Goal: Information Seeking & Learning: Understand process/instructions

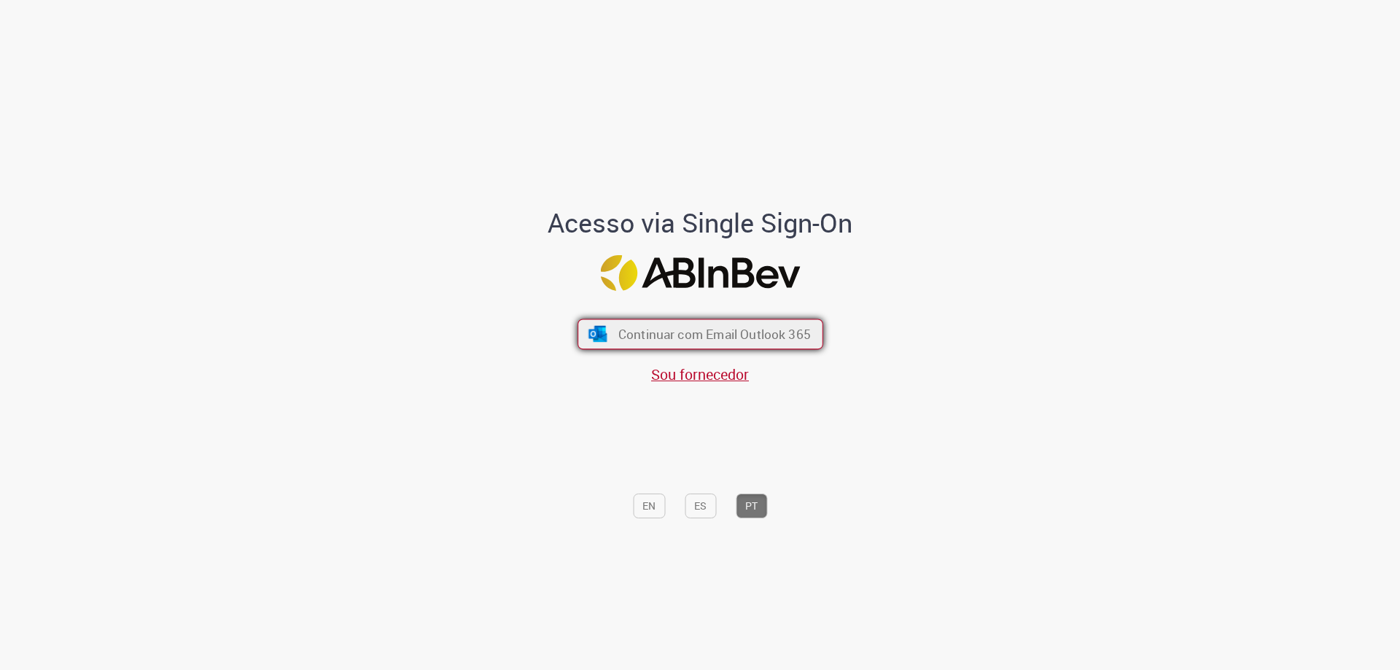
click at [712, 340] on span "Continuar com Email Outlook 365" at bounding box center [714, 334] width 192 height 17
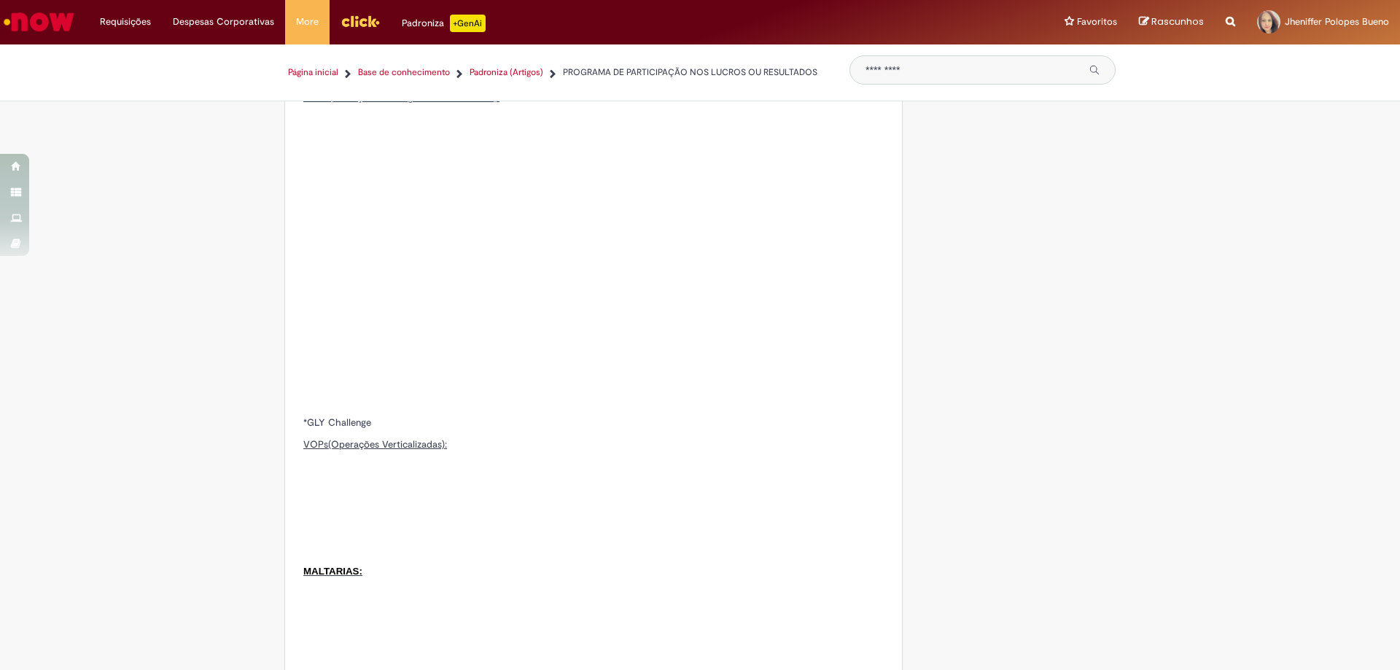
scroll to position [2552, 0]
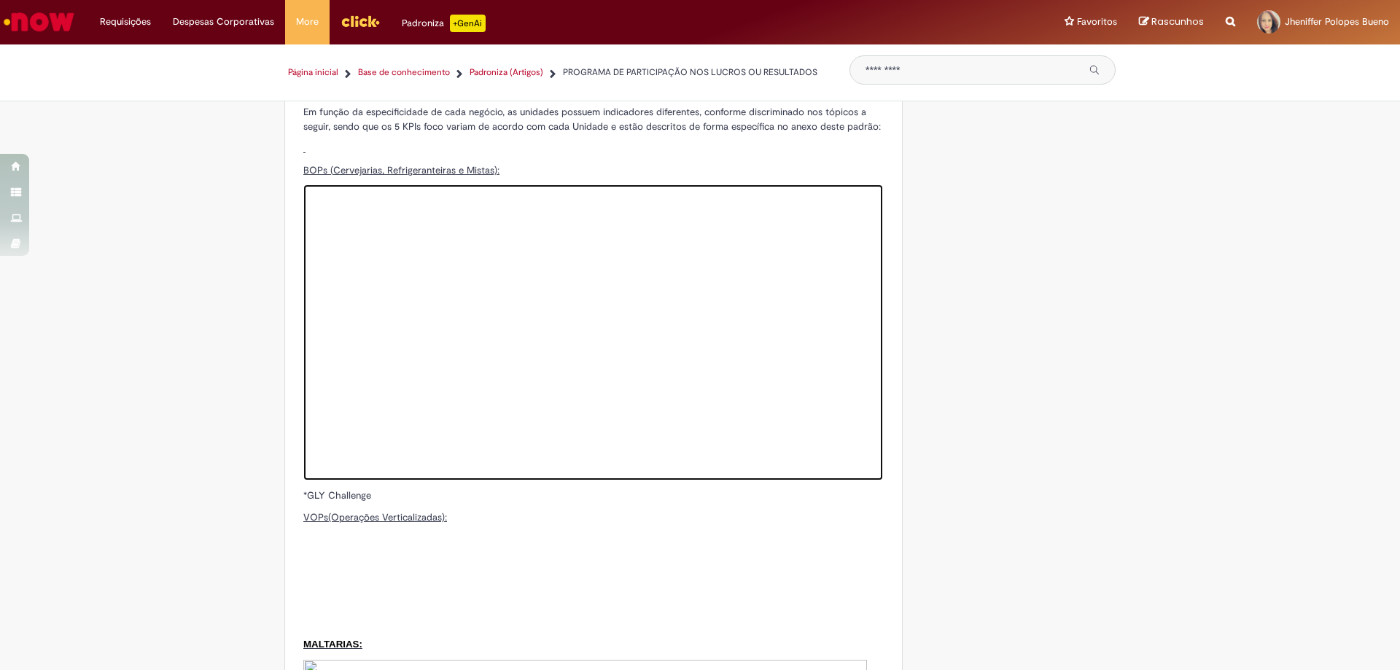
click at [666, 292] on img at bounding box center [593, 332] width 580 height 296
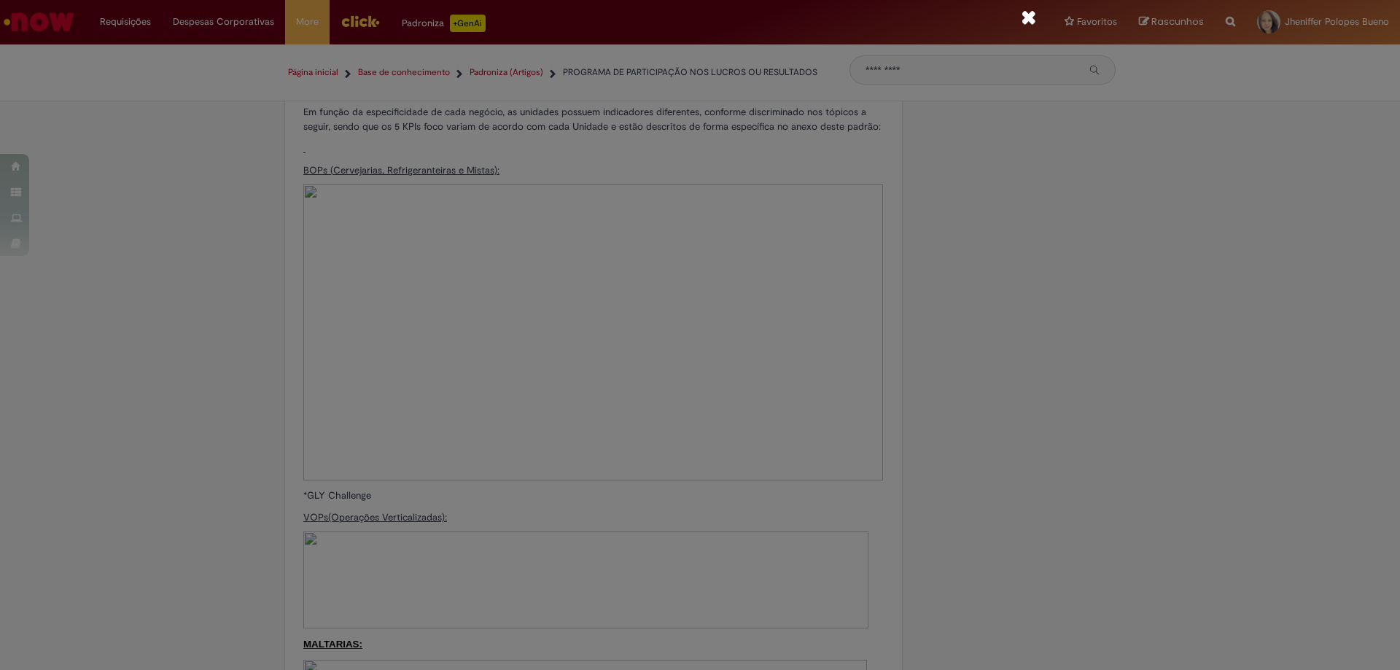
click at [924, 525] on div at bounding box center [700, 335] width 1400 height 670
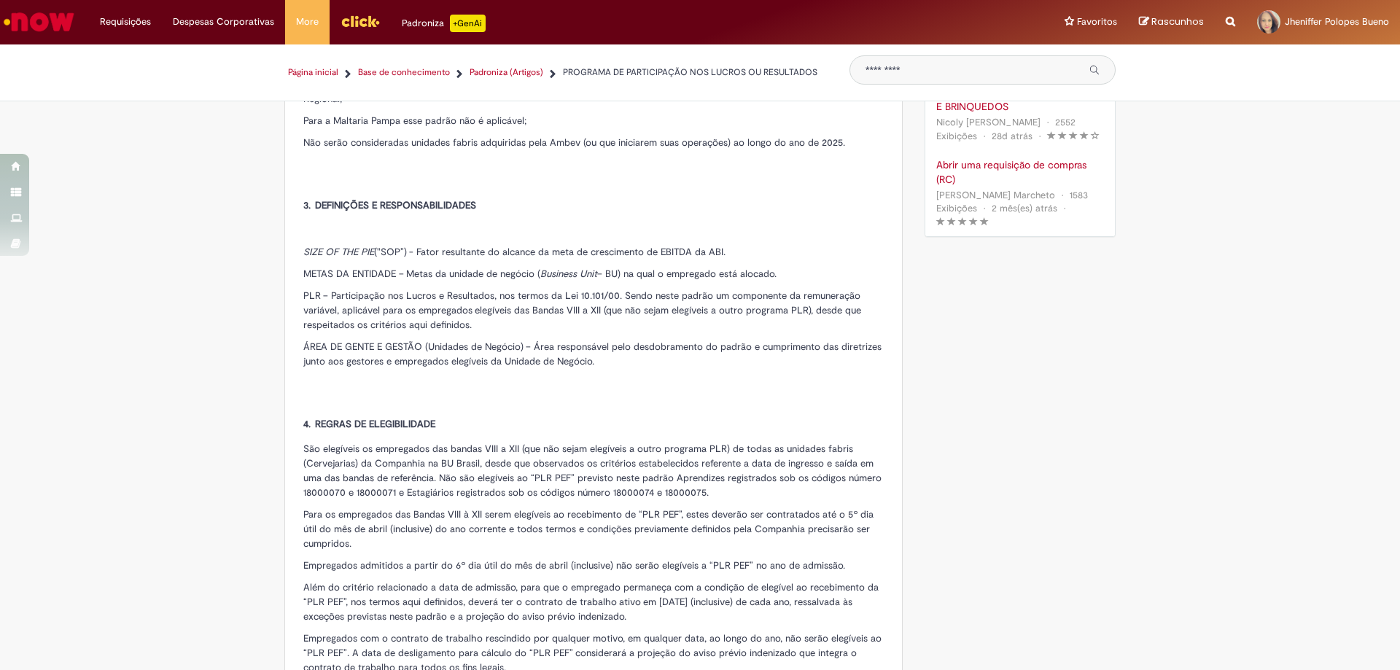
scroll to position [1226, 0]
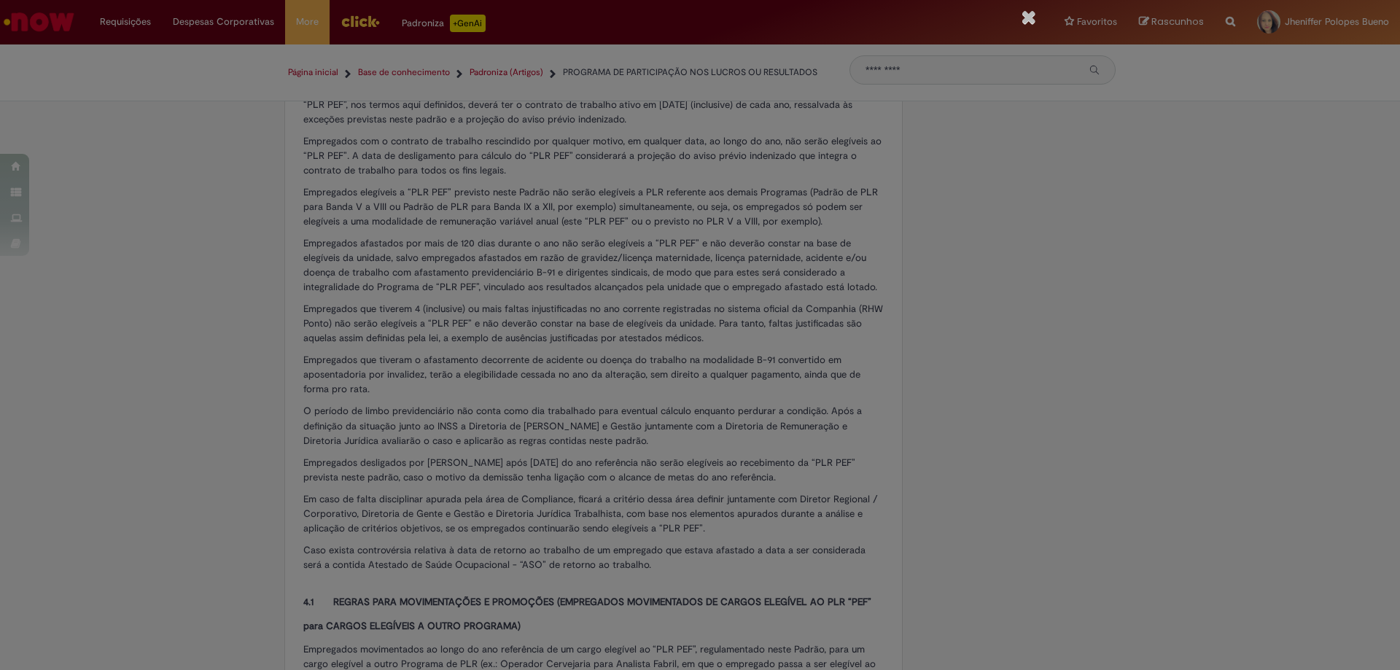
click at [1034, 19] on icon "Fechar" at bounding box center [1028, 16] width 15 height 19
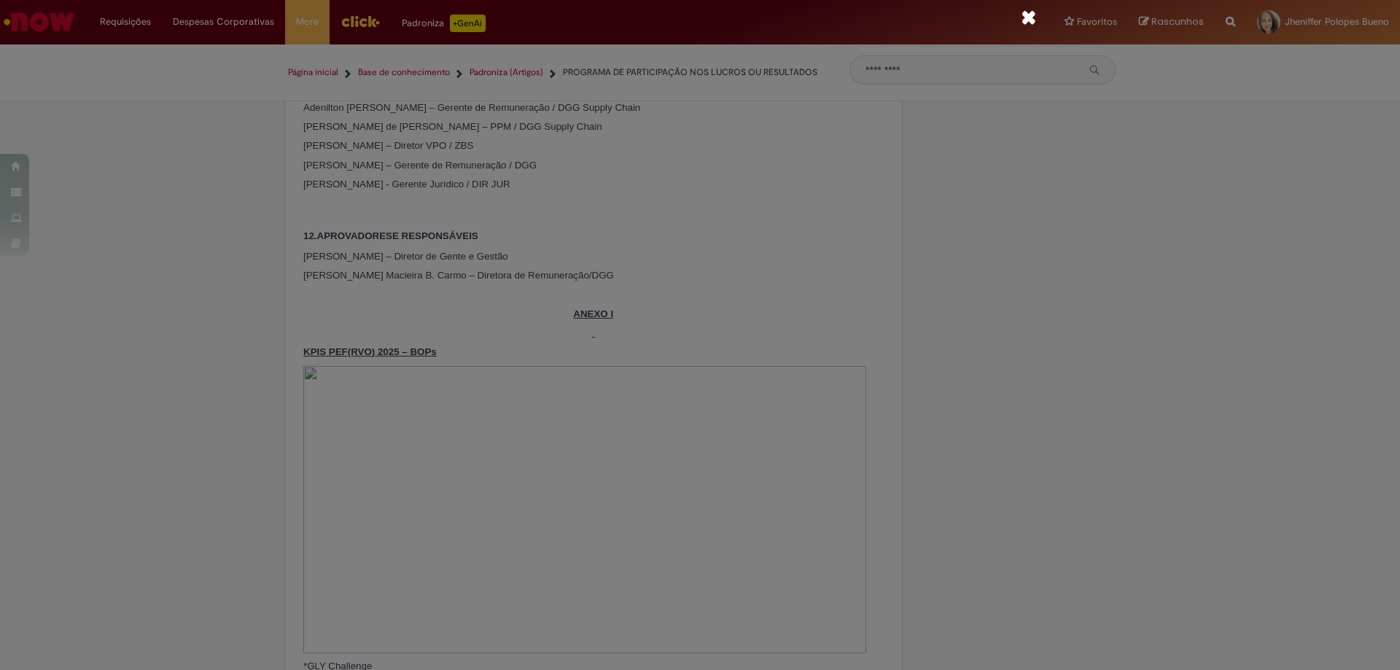
scroll to position [9462, 0]
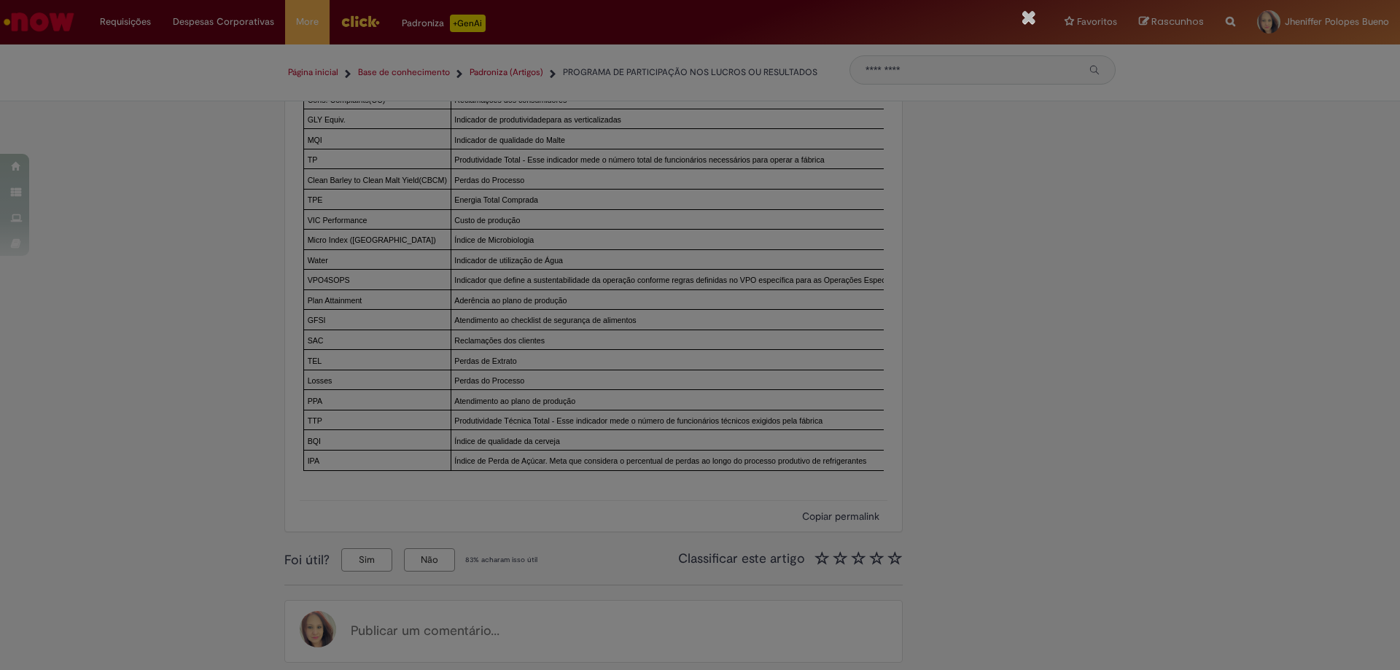
click at [1028, 18] on icon "Fechar" at bounding box center [1028, 16] width 15 height 19
click at [1021, 7] on button "Fechar" at bounding box center [1028, 17] width 15 height 20
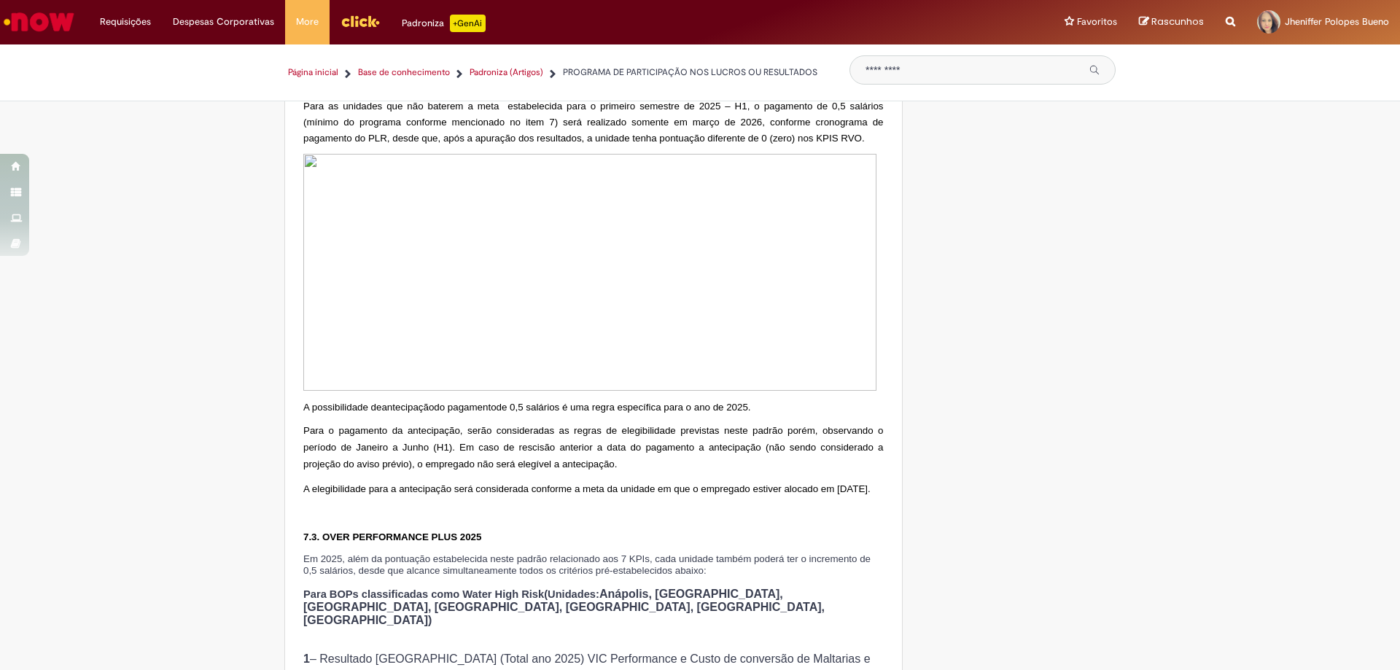
scroll to position [5125, 0]
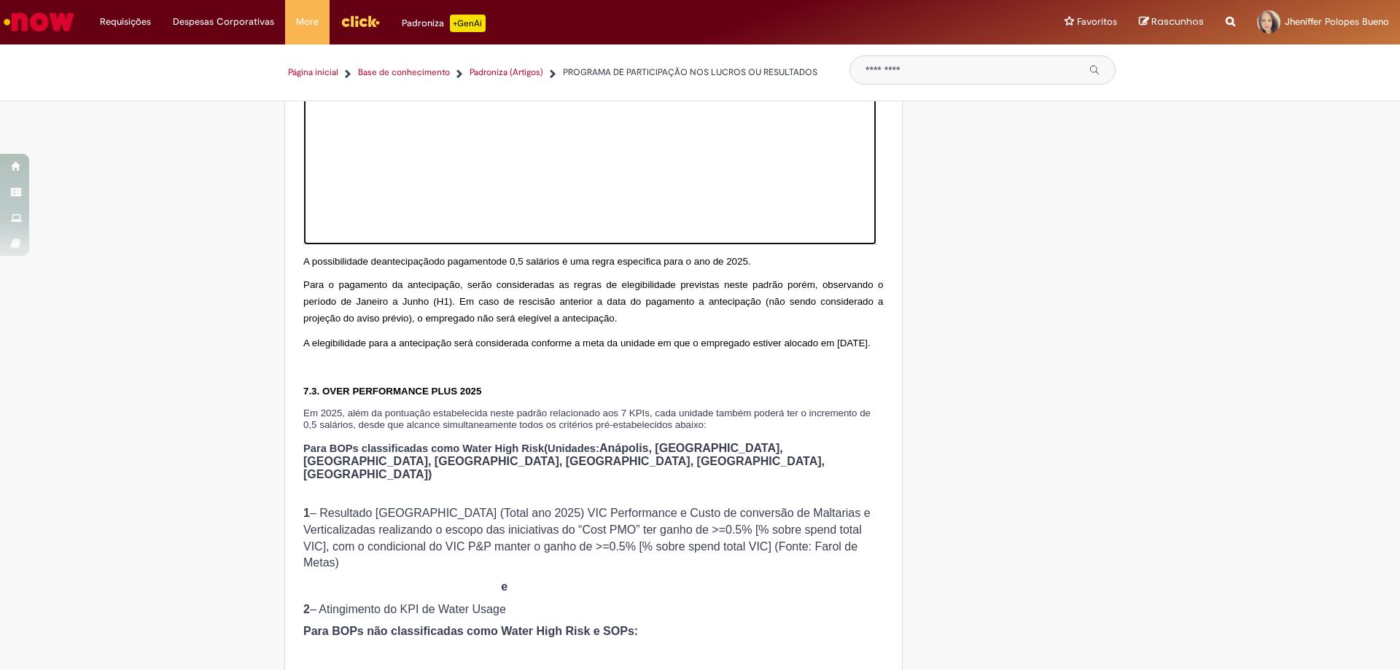
click at [794, 245] on img at bounding box center [589, 126] width 573 height 237
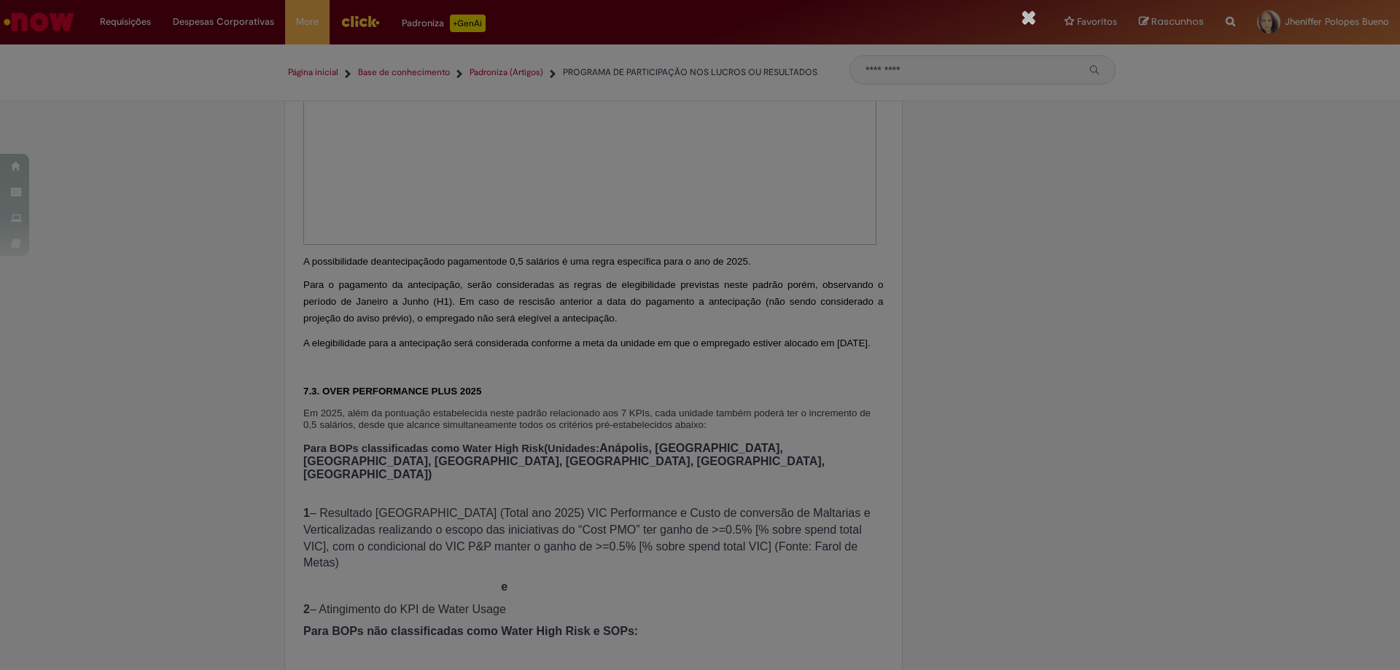
click at [1032, 19] on icon "Fechar" at bounding box center [1028, 16] width 15 height 19
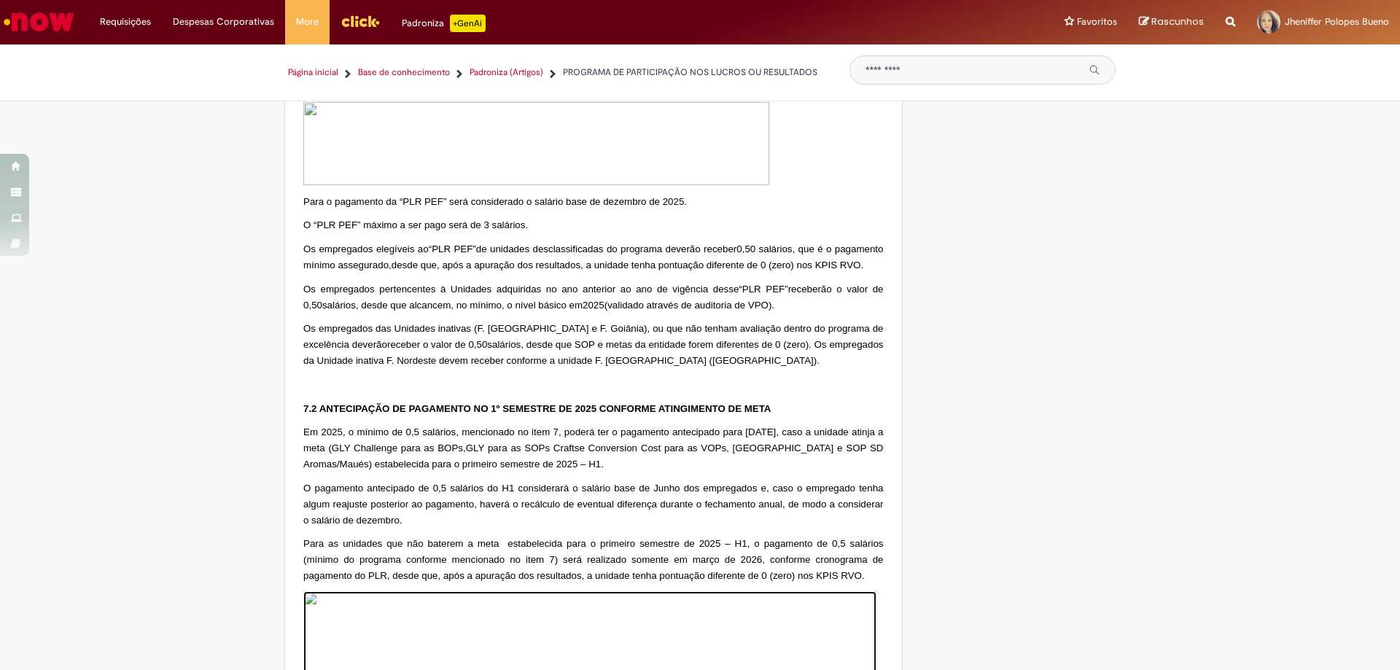
scroll to position [4396, 0]
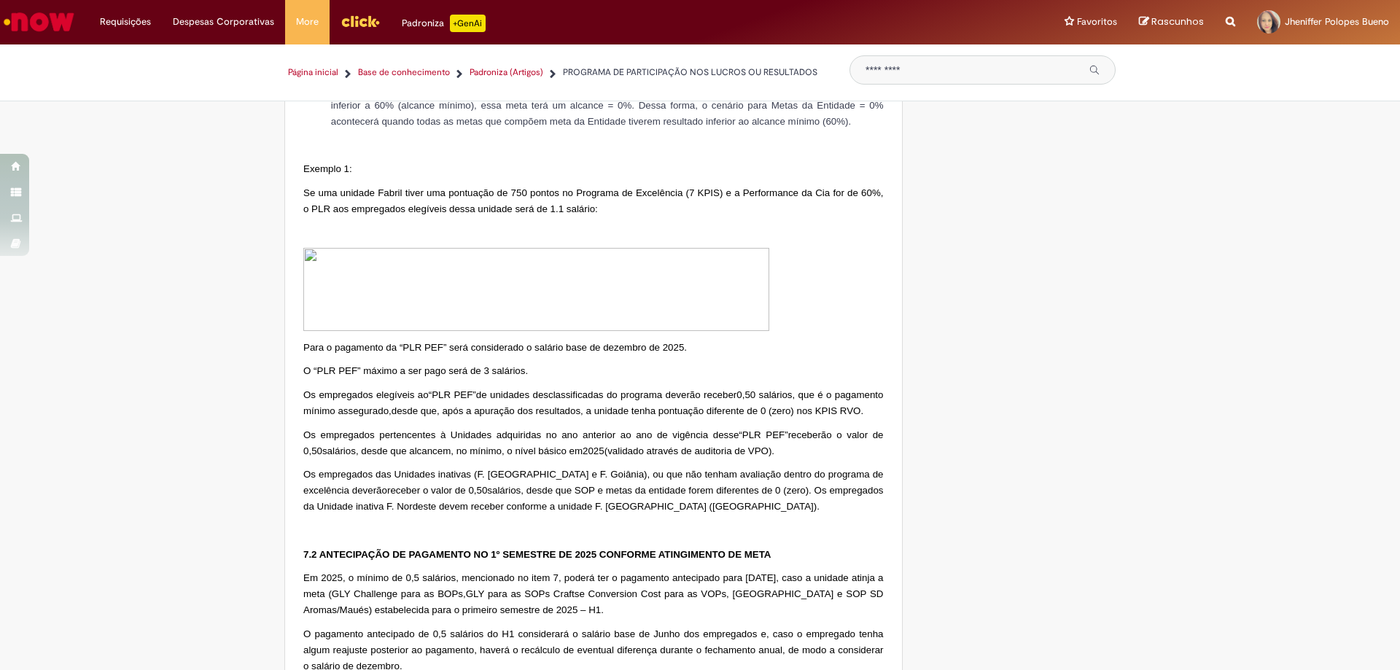
drag, startPoint x: 776, startPoint y: 408, endPoint x: 694, endPoint y: 421, distance: 83.3
click at [694, 331] on p at bounding box center [593, 289] width 580 height 83
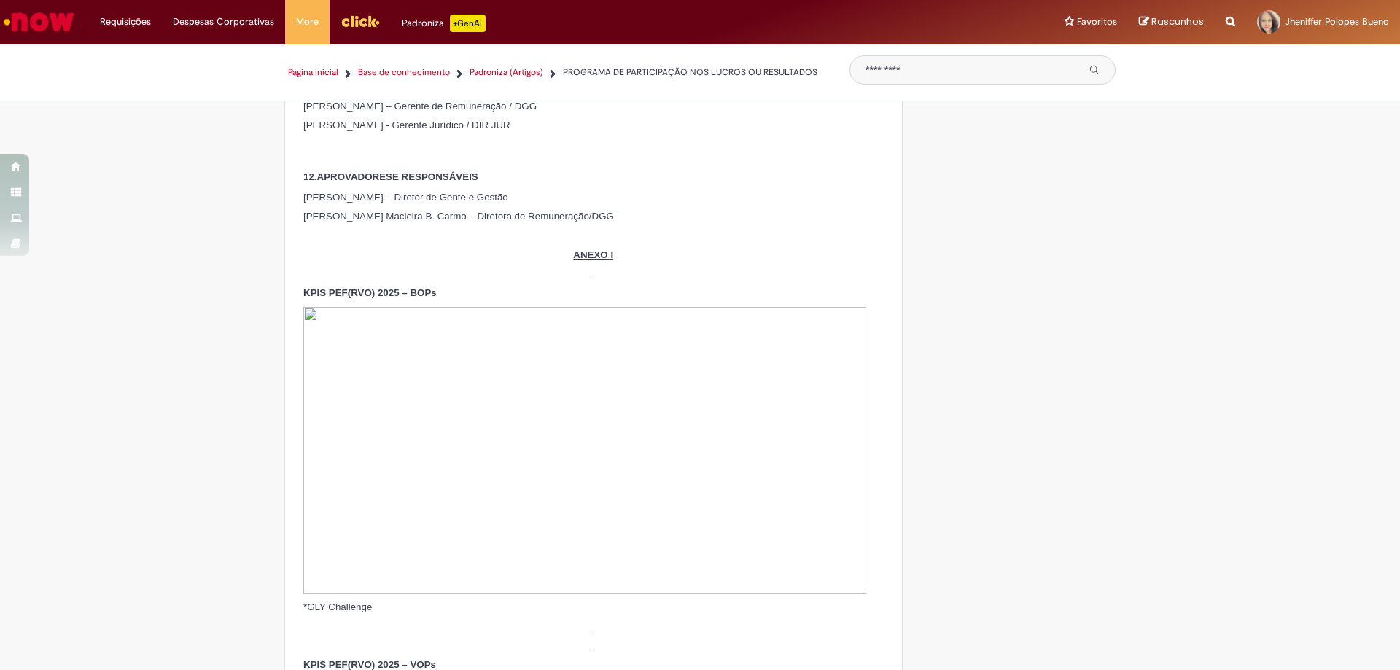
scroll to position [8102, 0]
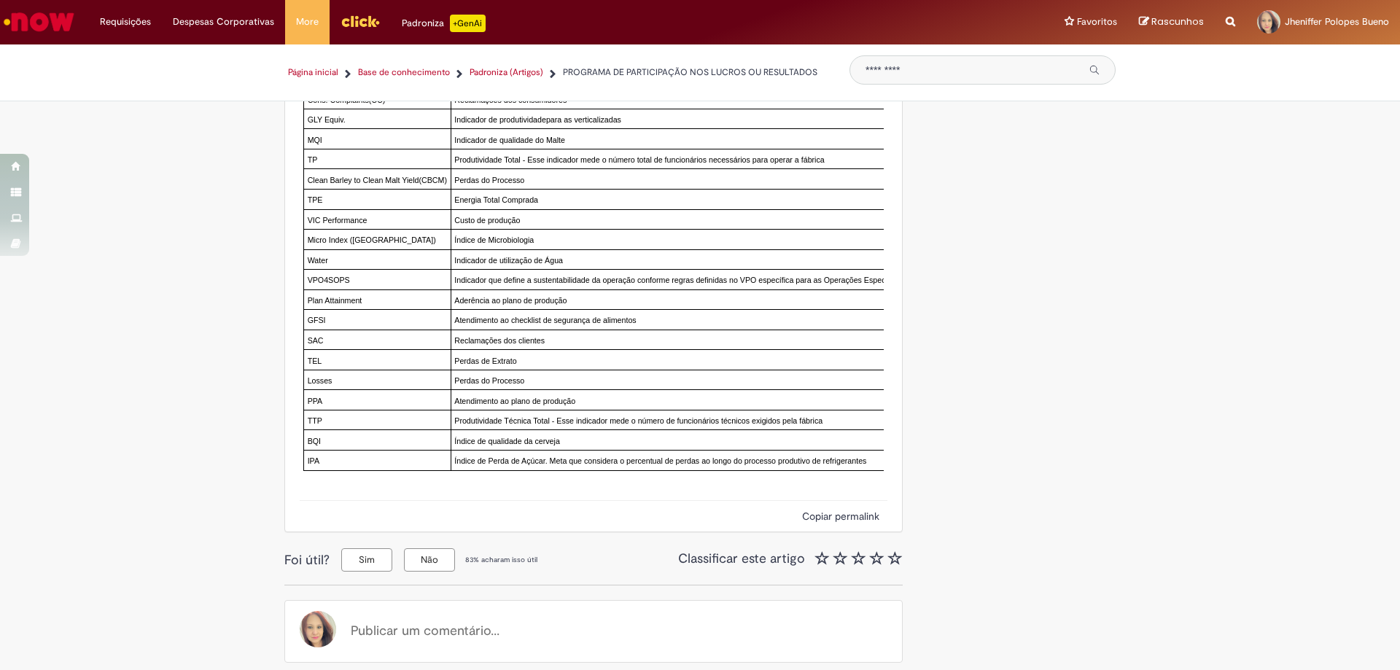
scroll to position [9487, 0]
click at [381, 561] on button "Sim" at bounding box center [366, 559] width 51 height 23
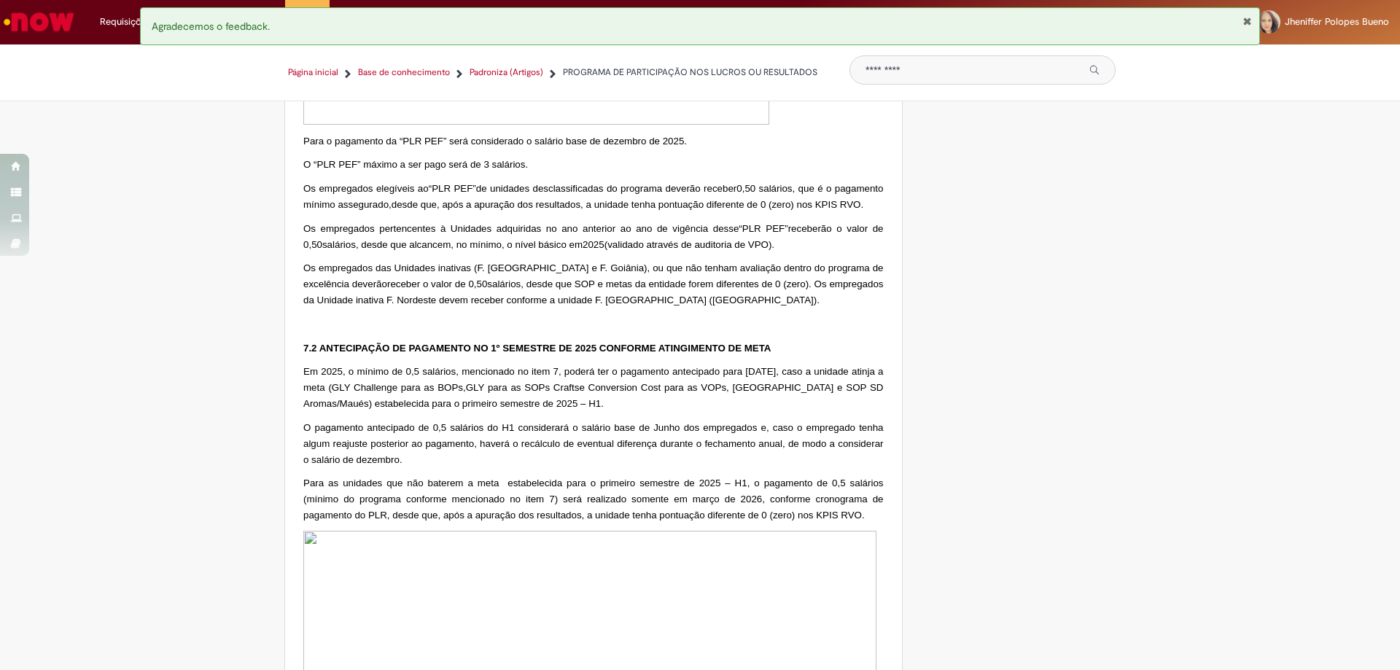
scroll to position [4457, 0]
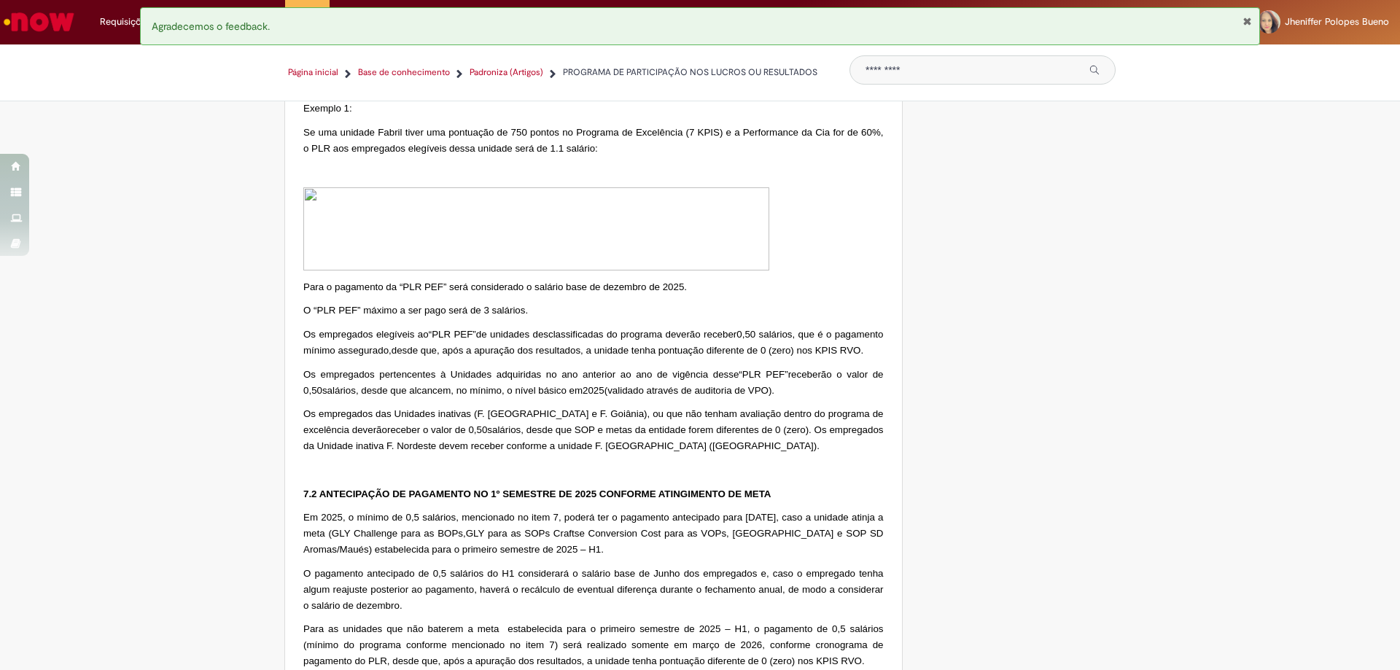
click at [66, 28] on img "Ir para a Homepage" at bounding box center [38, 21] width 75 height 29
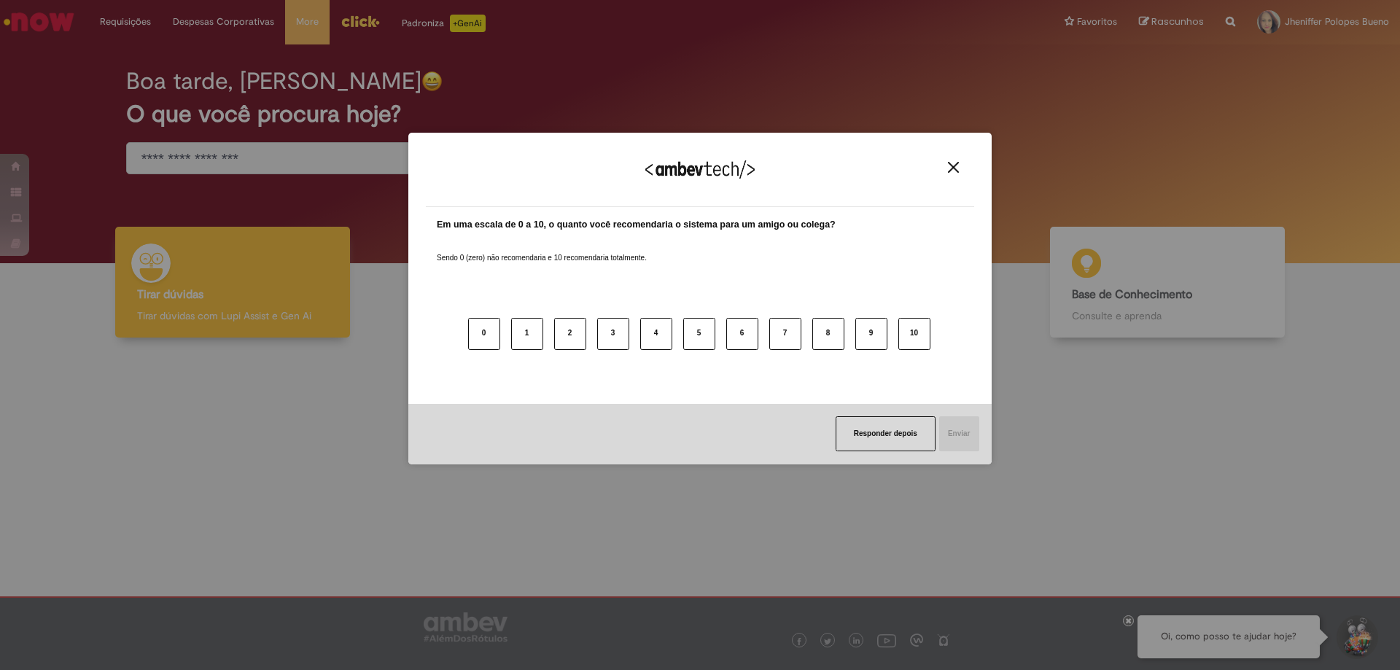
click at [957, 168] on img "Close" at bounding box center [953, 167] width 11 height 11
